Goal: Check status: Check status

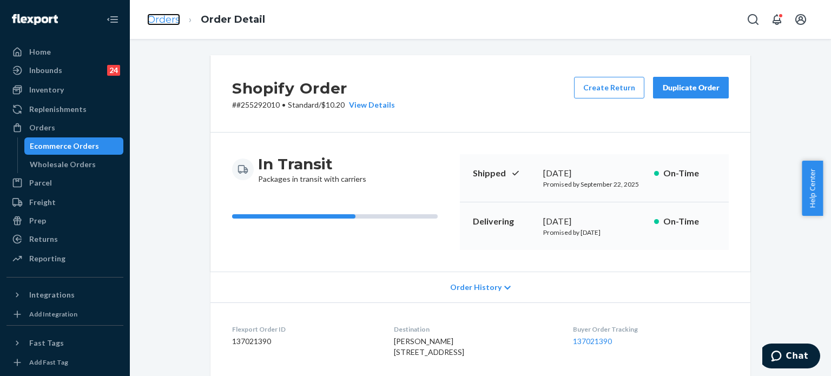
click at [160, 23] on link "Orders" at bounding box center [163, 20] width 33 height 12
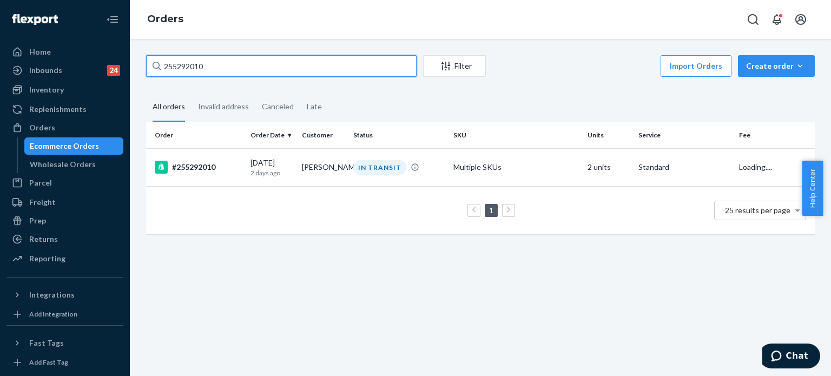
click at [245, 75] on input "255292010" at bounding box center [281, 66] width 271 height 22
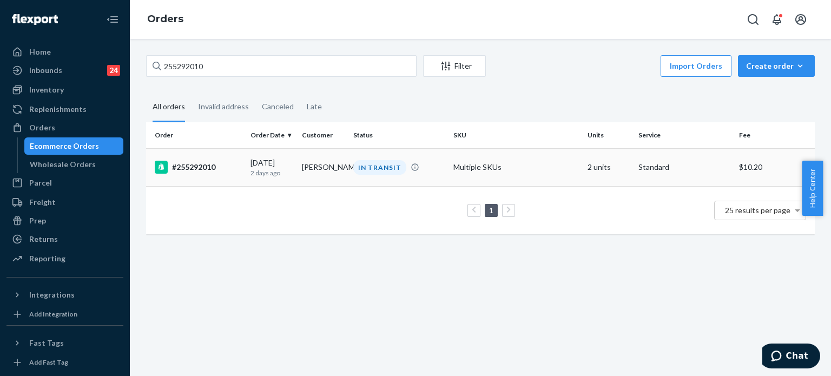
click at [507, 168] on td "Multiple SKUs" at bounding box center [516, 167] width 134 height 38
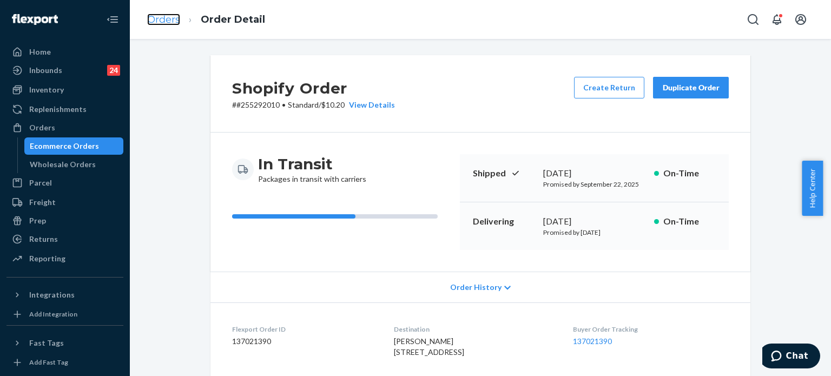
click at [165, 23] on link "Orders" at bounding box center [163, 20] width 33 height 12
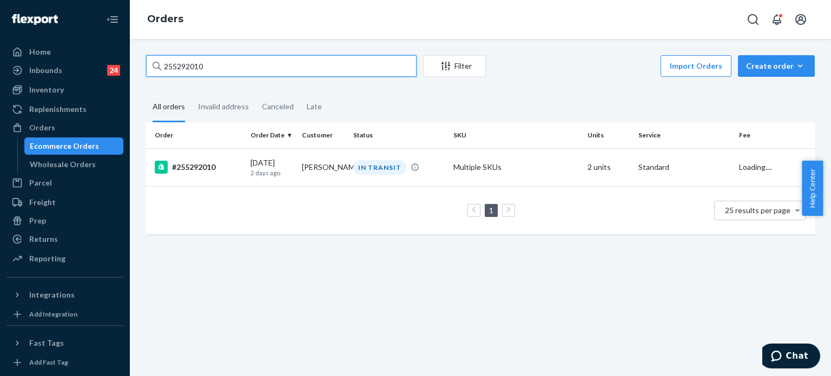
click at [235, 67] on input "255292010" at bounding box center [281, 66] width 271 height 22
paste input "52326"
click at [235, 67] on input "255292010" at bounding box center [281, 66] width 271 height 22
type input "255252326"
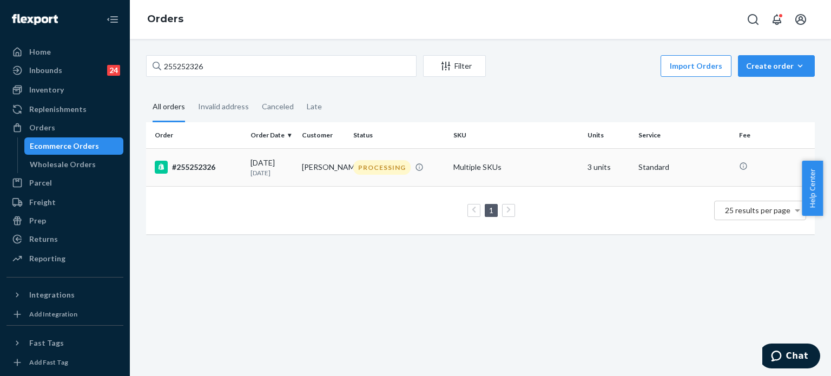
click at [333, 171] on td "[PERSON_NAME]" at bounding box center [323, 167] width 51 height 38
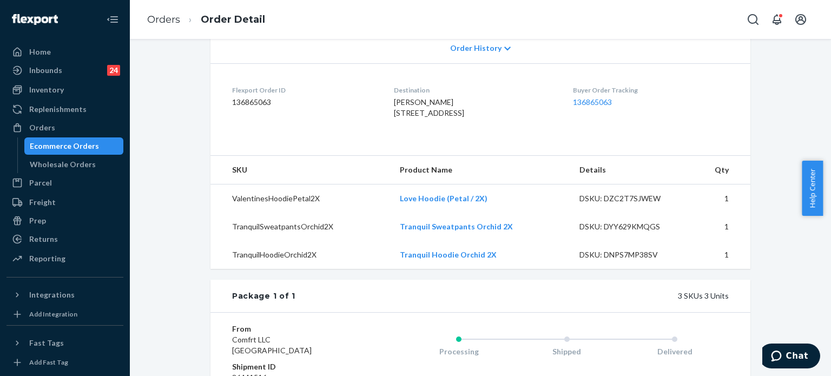
scroll to position [240, 0]
click at [160, 17] on link "Orders" at bounding box center [163, 20] width 33 height 12
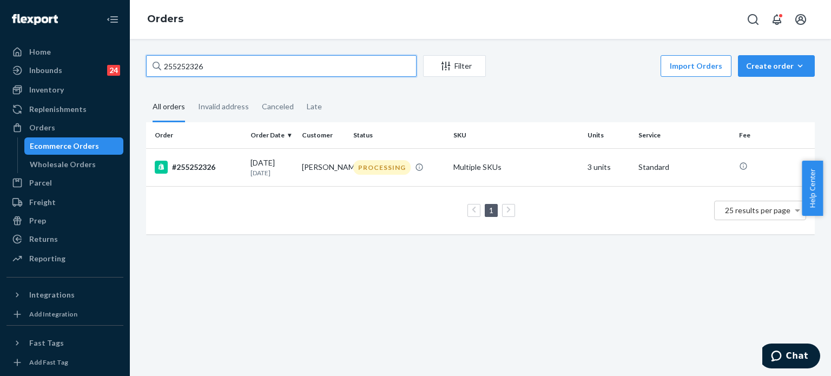
click at [224, 66] on input "255252326" at bounding box center [281, 66] width 271 height 22
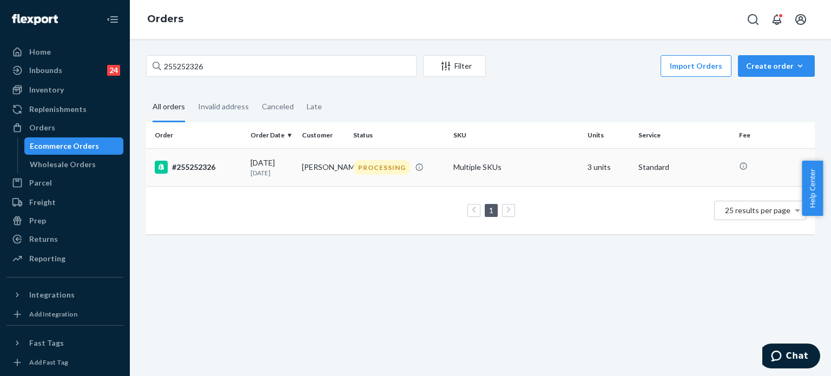
click at [217, 171] on div "#255252326" at bounding box center [198, 167] width 87 height 13
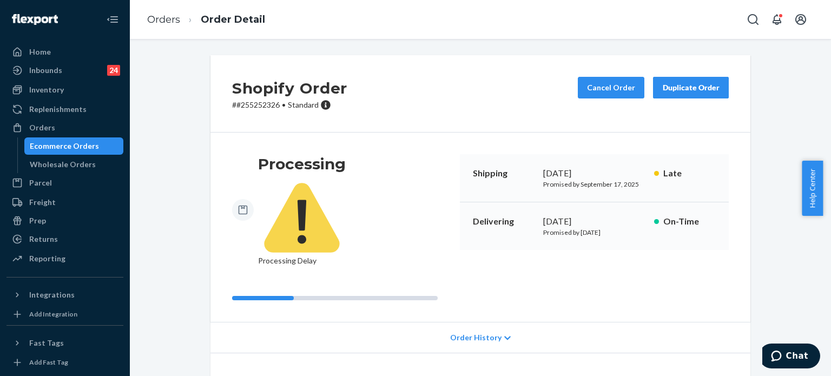
click at [76, 145] on div "Ecommerce Orders" at bounding box center [64, 146] width 69 height 11
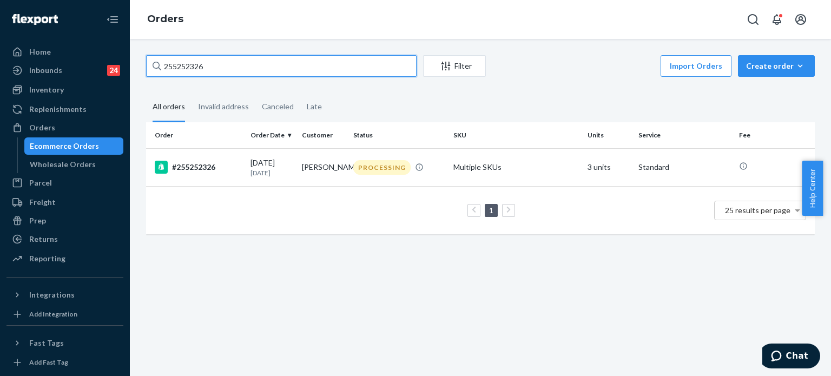
click at [244, 64] on input "255252326" at bounding box center [281, 66] width 271 height 22
paste input "2061435"
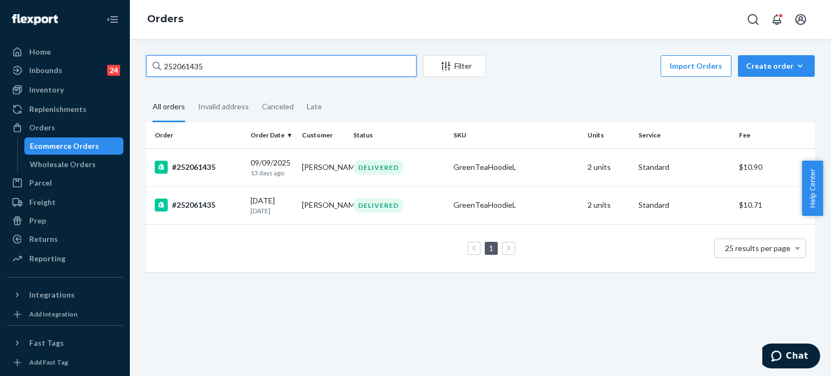
type input "252061435"
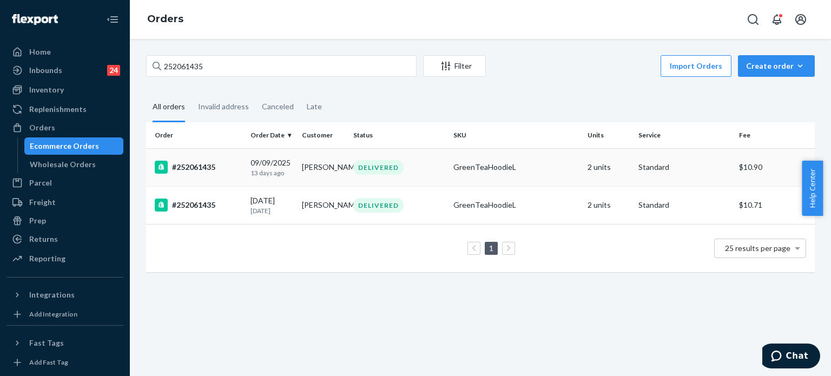
click at [544, 163] on div "GreenTeaHoodieL" at bounding box center [516, 167] width 125 height 11
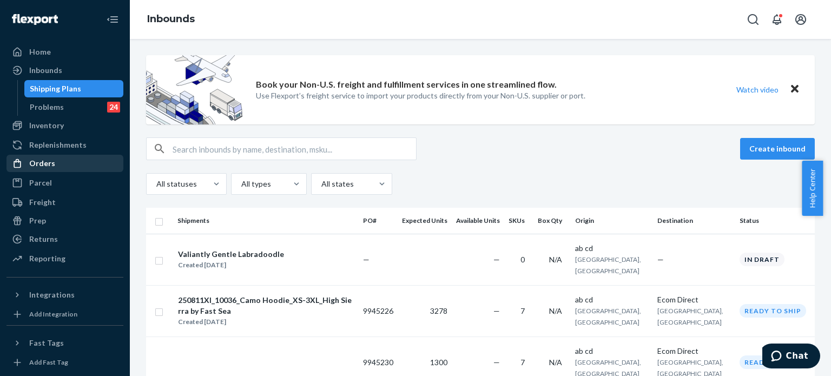
click at [44, 164] on div "Orders" at bounding box center [42, 163] width 26 height 11
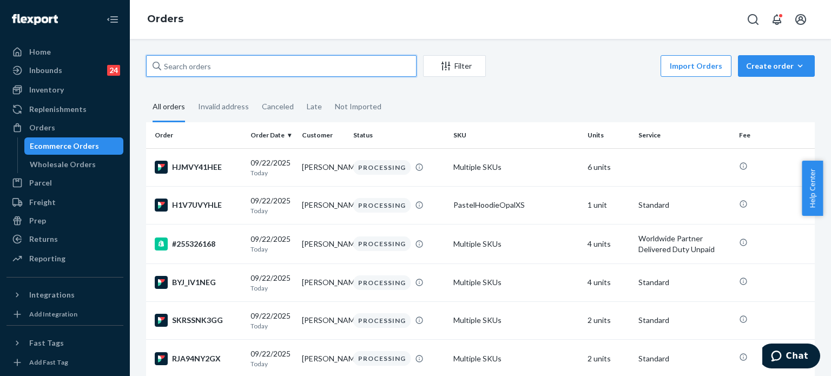
paste input "252061435"
click at [260, 68] on input "text" at bounding box center [281, 66] width 271 height 22
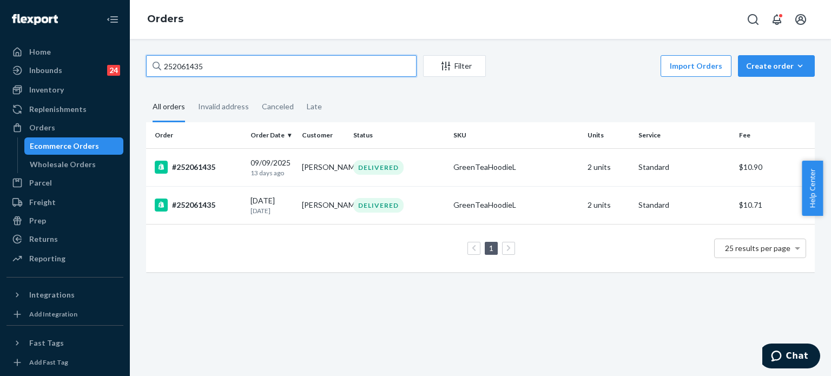
click at [243, 63] on input "252061435" at bounding box center [281, 66] width 271 height 22
paste input "5252326"
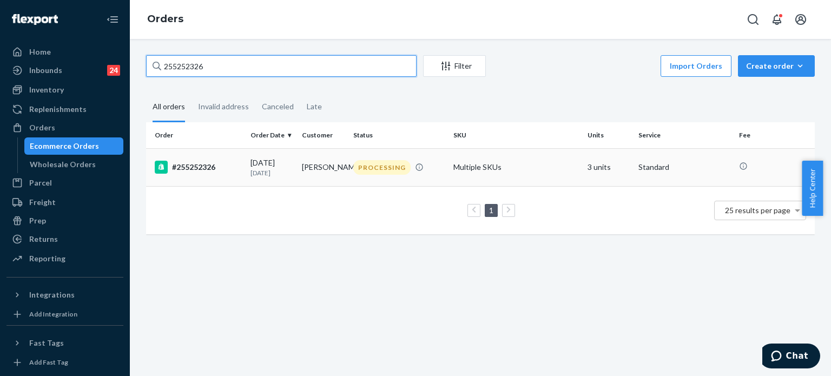
type input "255252326"
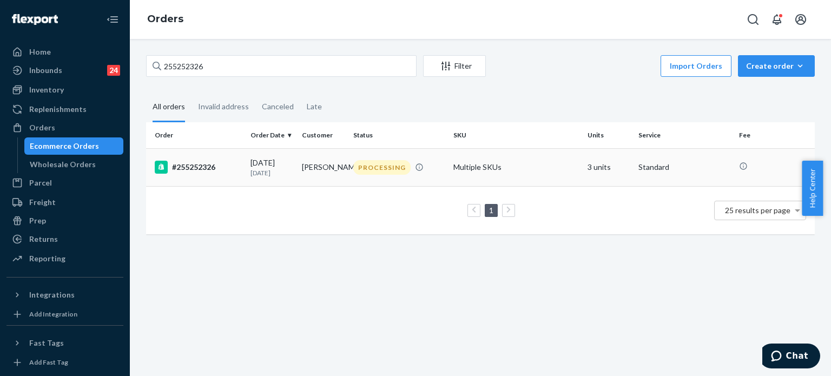
click at [333, 169] on td "[PERSON_NAME]" at bounding box center [323, 167] width 51 height 38
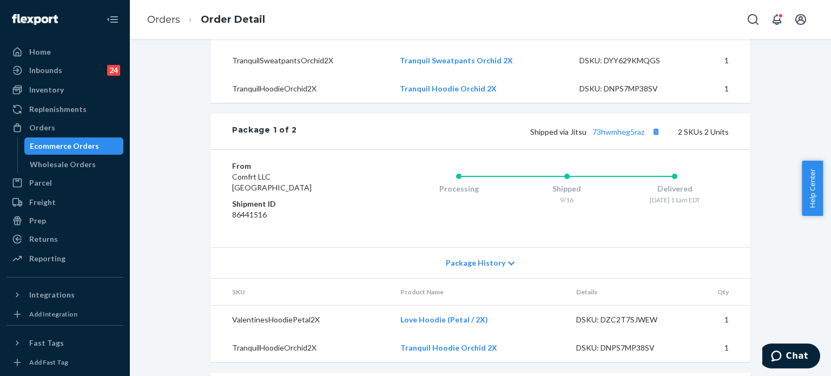
scroll to position [418, 0]
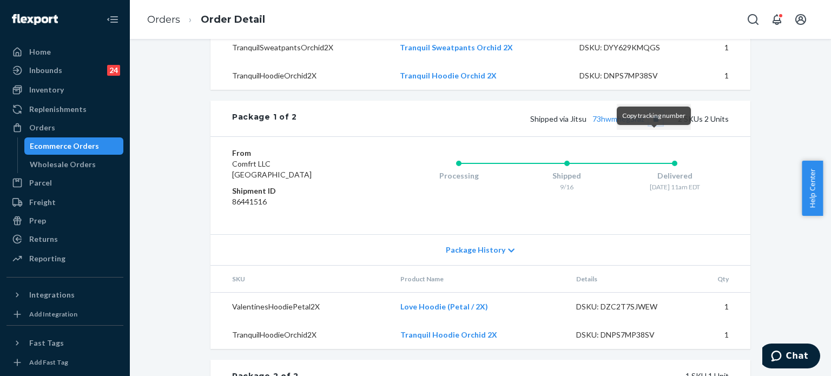
click at [652, 126] on button "Copy tracking number" at bounding box center [656, 119] width 14 height 14
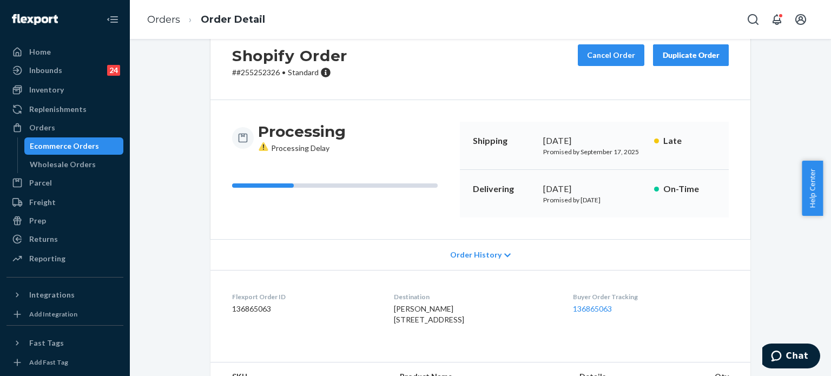
scroll to position [0, 0]
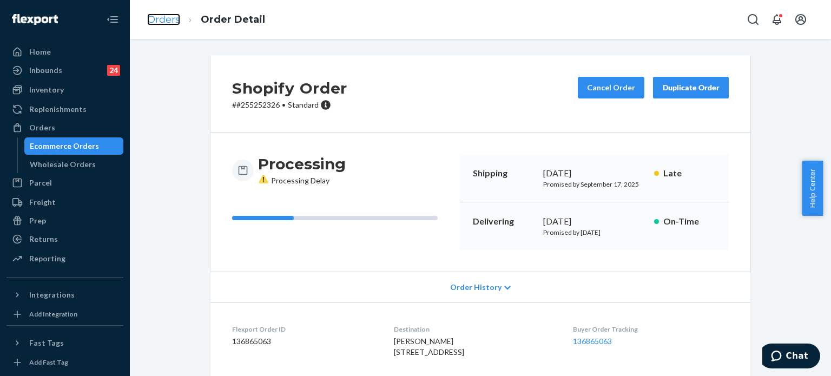
click at [171, 17] on link "Orders" at bounding box center [163, 20] width 33 height 12
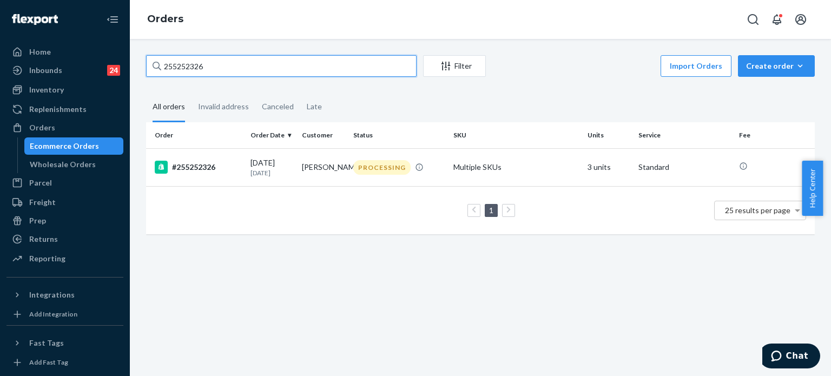
click at [253, 71] on input "255252326" at bounding box center [281, 66] width 271 height 22
paste input "2061435"
click at [253, 71] on input "255252326" at bounding box center [281, 66] width 271 height 22
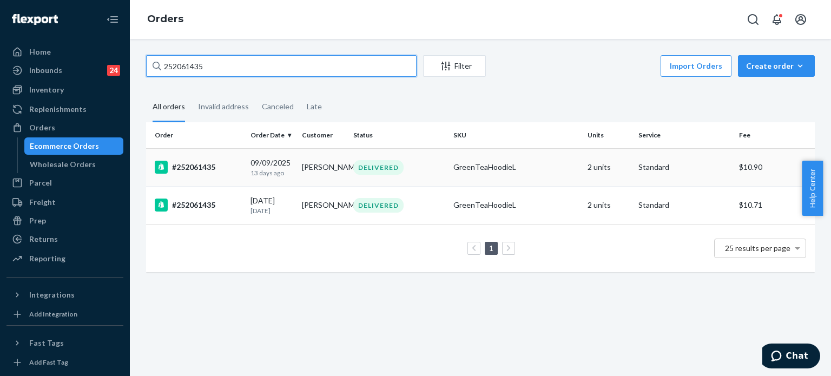
type input "252061435"
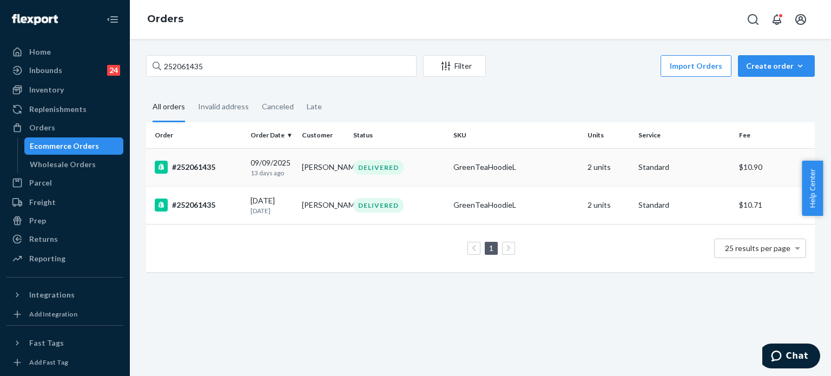
click at [235, 173] on div "#252061435" at bounding box center [198, 167] width 87 height 13
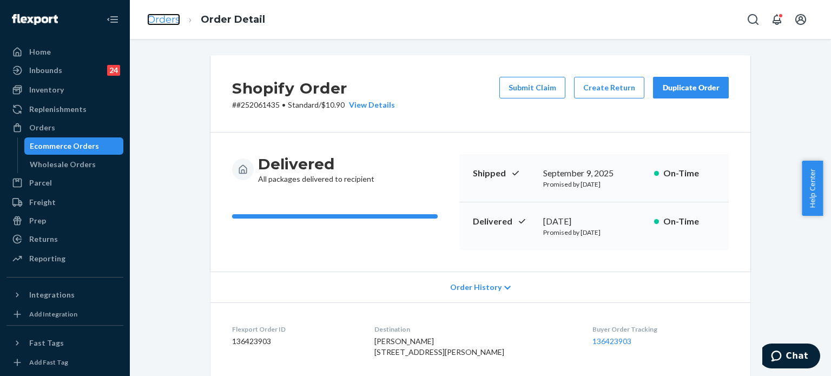
click at [171, 23] on link "Orders" at bounding box center [163, 20] width 33 height 12
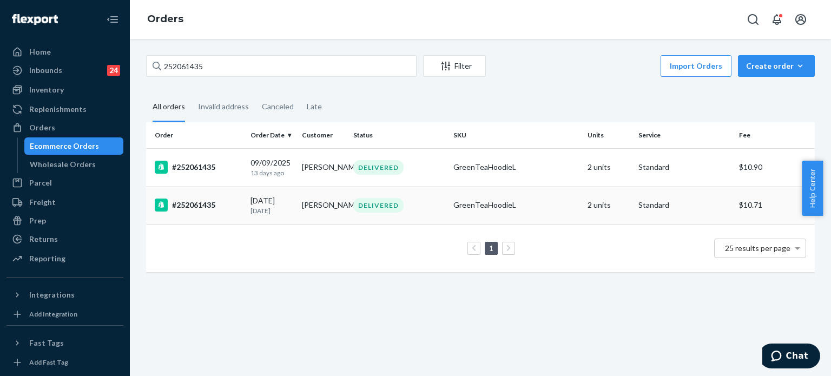
click at [330, 214] on td "[PERSON_NAME]" at bounding box center [323, 205] width 51 height 38
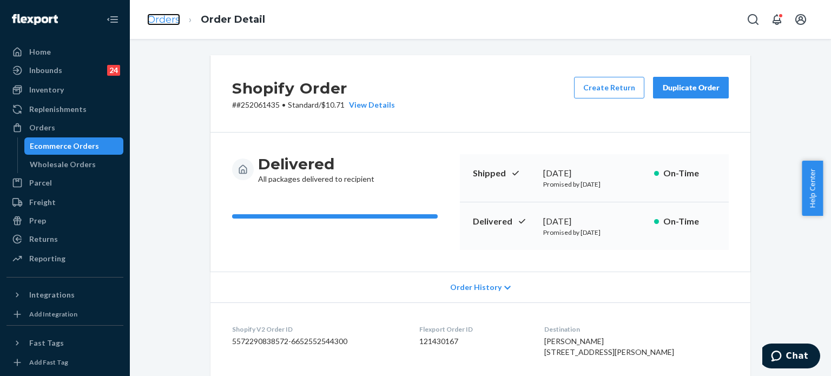
click at [159, 25] on link "Orders" at bounding box center [163, 20] width 33 height 12
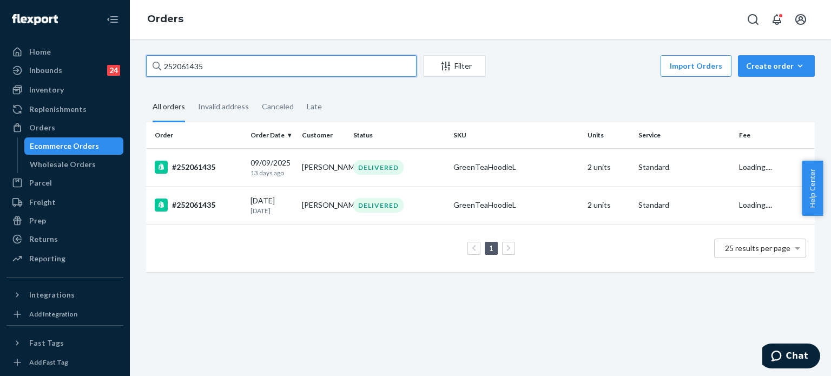
click at [271, 72] on input "252061435" at bounding box center [281, 66] width 271 height 22
paste input "5165932"
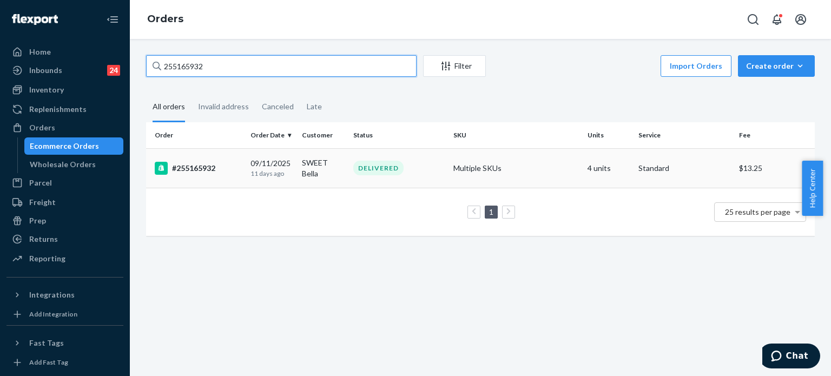
type input "255165932"
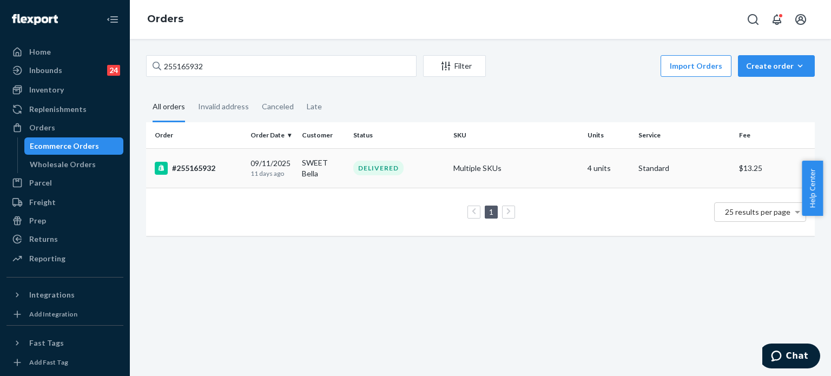
click at [330, 171] on td "SWEET Bella" at bounding box center [323, 168] width 51 height 40
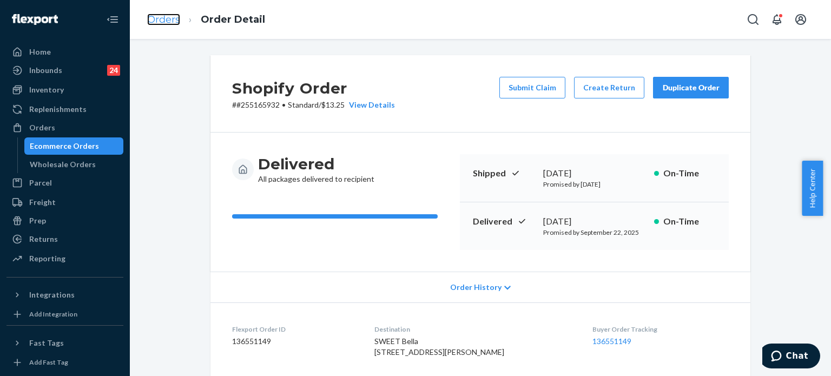
click at [162, 25] on link "Orders" at bounding box center [163, 20] width 33 height 12
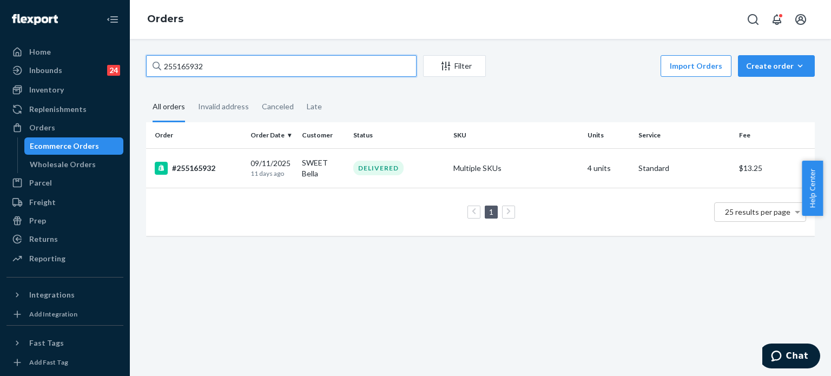
click at [239, 62] on input "255165932" at bounding box center [281, 66] width 271 height 22
paste input "21209"
type input "255212092"
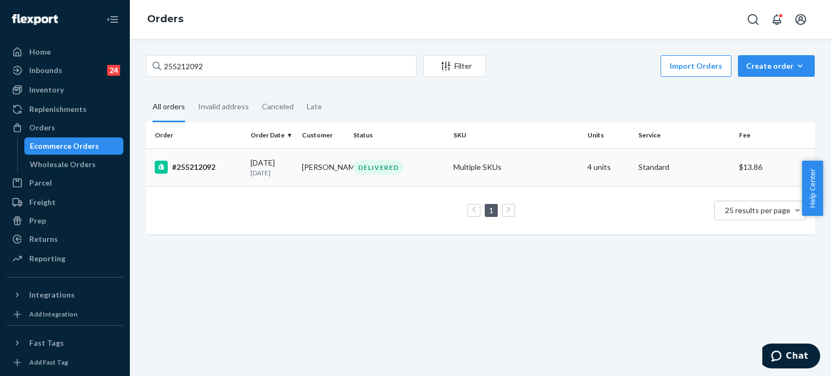
click at [412, 168] on div "DELIVERED" at bounding box center [399, 167] width 96 height 15
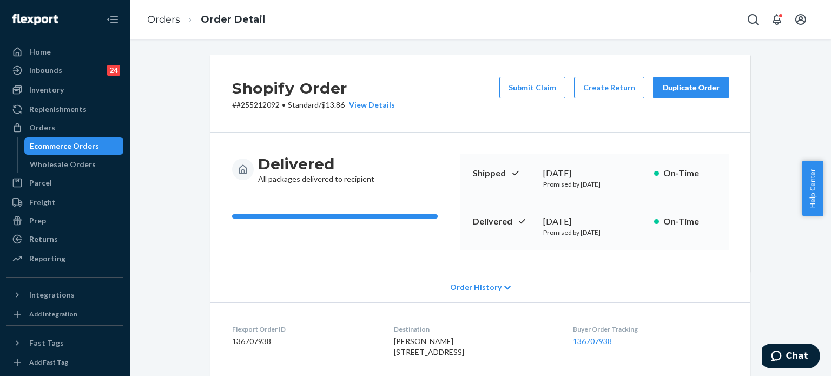
click at [169, 25] on li "Orders" at bounding box center [163, 20] width 33 height 14
click at [158, 21] on link "Orders" at bounding box center [163, 20] width 33 height 12
